Goal: Information Seeking & Learning: Learn about a topic

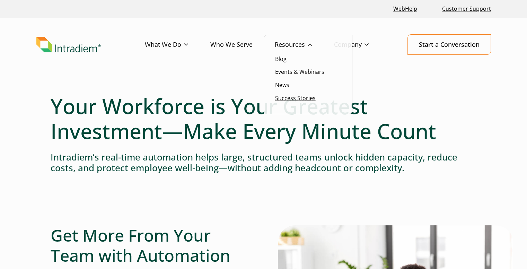
click at [291, 98] on link "Success Stories" at bounding box center [295, 98] width 41 height 8
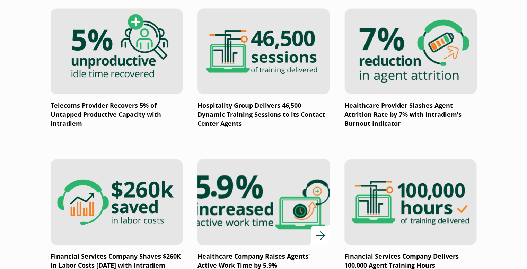
scroll to position [728, 0]
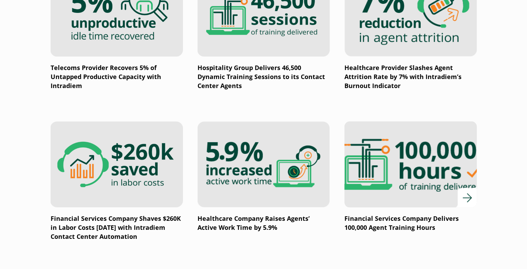
click at [393, 219] on p "Financial Services Company Delivers 100,000 Agent Training Hours" at bounding box center [411, 223] width 132 height 18
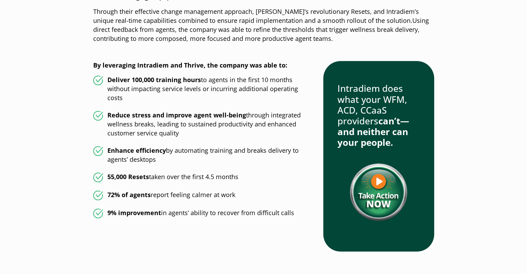
scroll to position [693, 0]
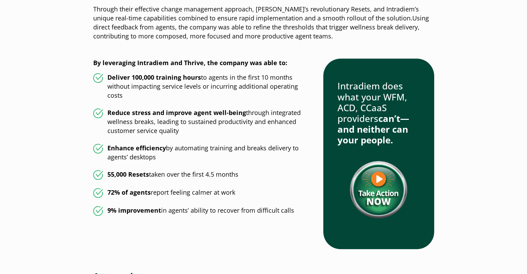
drag, startPoint x: 294, startPoint y: 211, endPoint x: 90, endPoint y: 76, distance: 244.3
click at [90, 76] on div "Financial Services Company Delivers 100,000 Agent Training Hours with Thrive Gl…" at bounding box center [263, 239] width 499 height 1701
copy ul "Deliver 100,000 training hours to agents in the first 10 months without impacti…"
